Goal: Task Accomplishment & Management: Complete application form

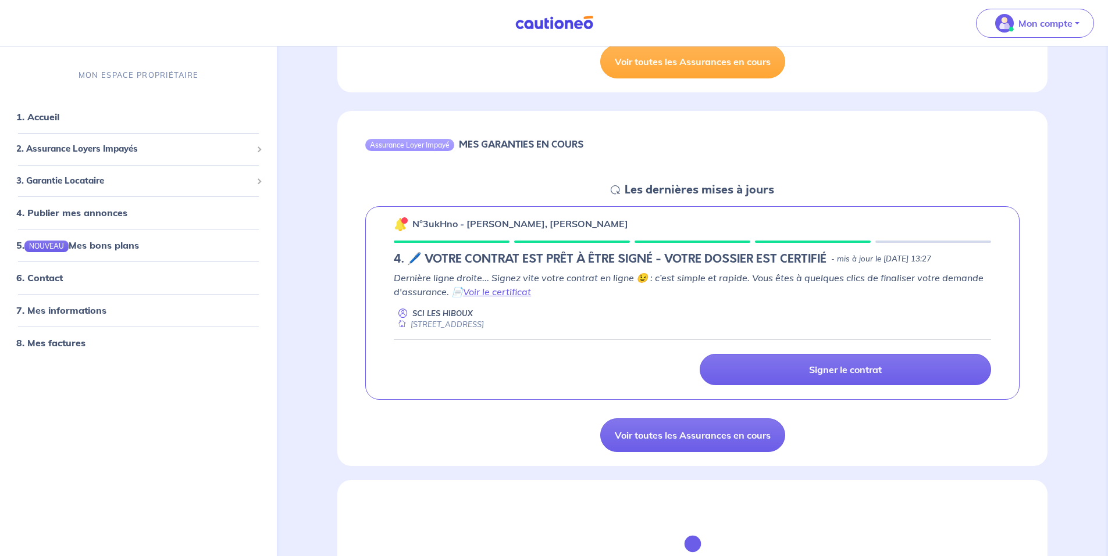
scroll to position [388, 0]
drag, startPoint x: 520, startPoint y: 273, endPoint x: 783, endPoint y: 283, distance: 263.0
click at [782, 283] on p "Dernière ligne droite... Signez vite votre contrat en ligne 😉 : c’est simple et…" at bounding box center [692, 284] width 597 height 28
drag, startPoint x: 783, startPoint y: 283, endPoint x: 840, endPoint y: 300, distance: 59.6
click at [840, 300] on div "Dernière ligne droite... Signez vite votre contrat en ligne 😉 : c’est simple et…" at bounding box center [692, 300] width 597 height 60
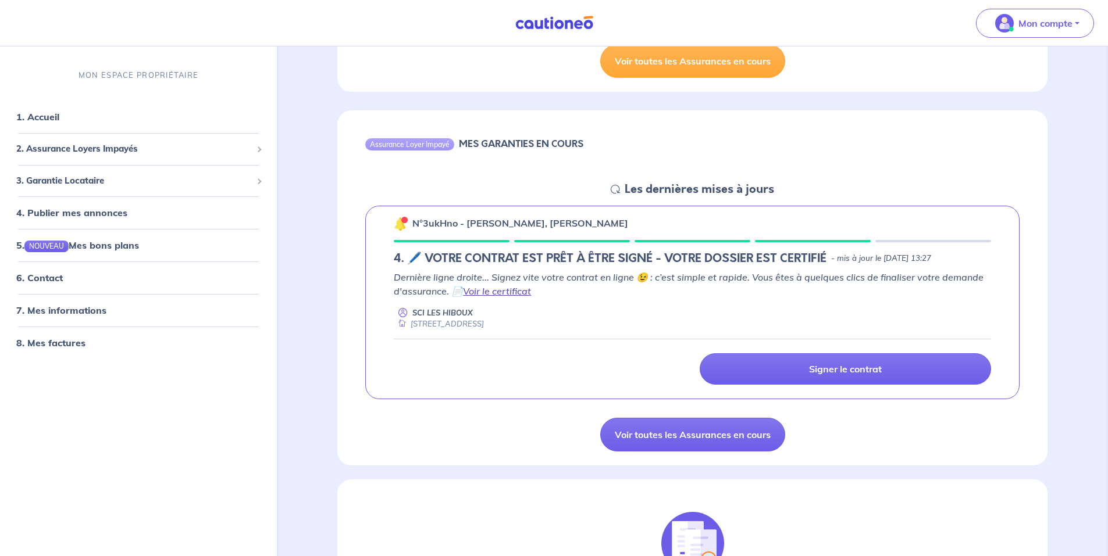
click at [511, 292] on link "Voir le certificat" at bounding box center [497, 291] width 68 height 12
click at [476, 288] on link "Voir le certificat" at bounding box center [497, 291] width 68 height 12
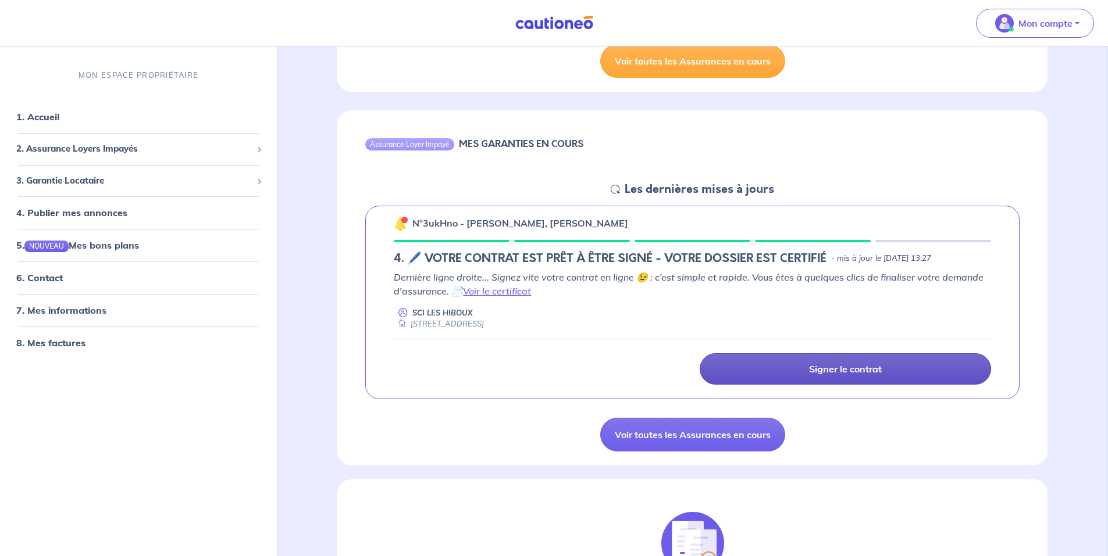
click at [822, 360] on link "Signer le contrat" at bounding box center [844, 369] width 291 height 31
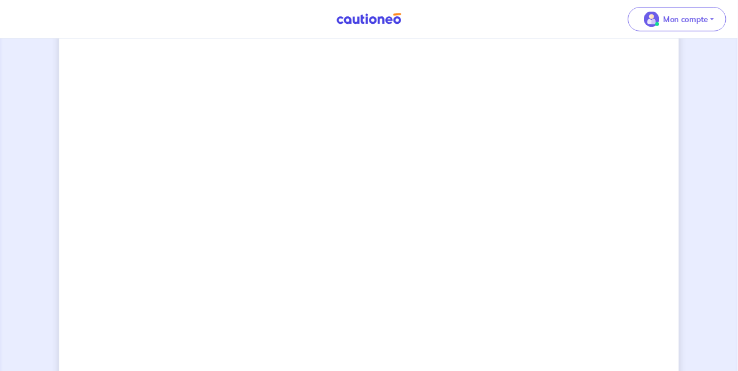
scroll to position [774, 0]
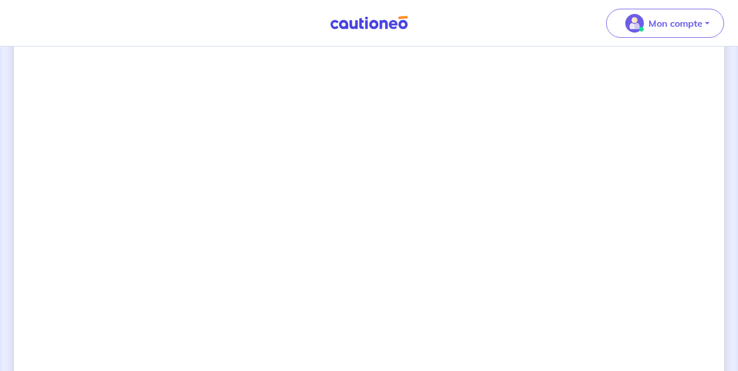
drag, startPoint x: 1096, startPoint y: 0, endPoint x: 681, endPoint y: 294, distance: 508.3
